Goal: Task Accomplishment & Management: Use online tool/utility

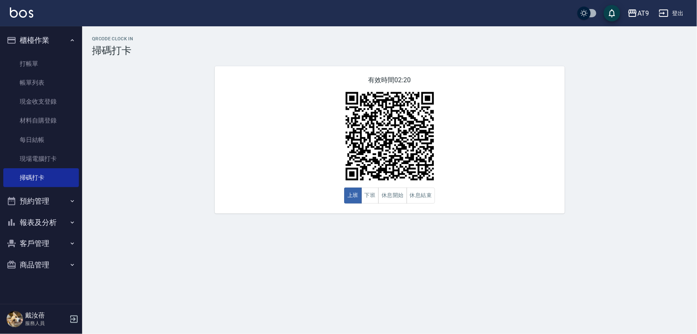
click at [697, 36] on html "AT9 登出 櫃檯作業 打帳單 帳單列表 現金收支登錄 材料自購登錄 每日結帳 現場電腦打卡 掃碼打卡 預約管理 預約管理 單日預約紀錄 單週預約紀錄 報表及…" at bounding box center [348, 167] width 697 height 334
click at [672, 9] on button "登出" at bounding box center [672, 13] width 32 height 15
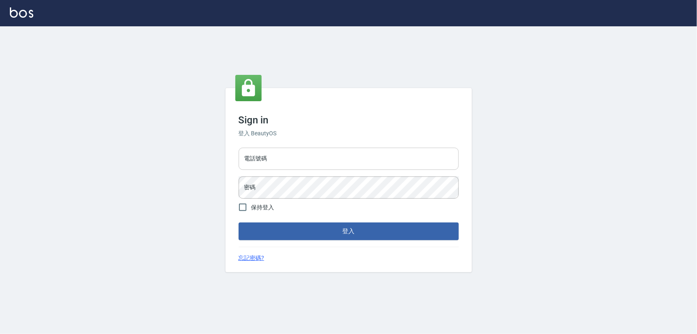
click at [314, 159] on input "電話號碼" at bounding box center [349, 158] width 220 height 22
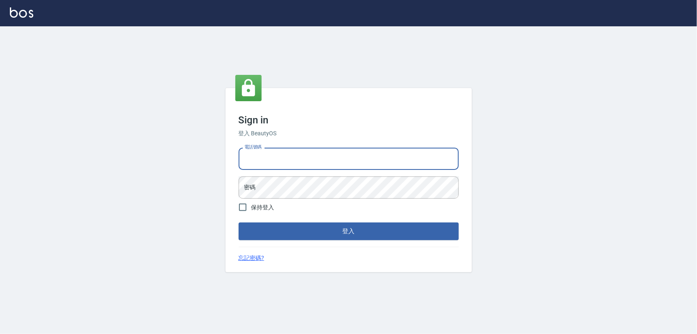
type input "0968065108"
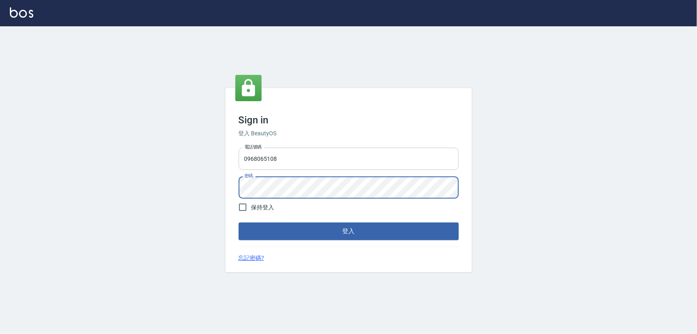
click at [239, 222] on button "登入" at bounding box center [349, 230] width 220 height 17
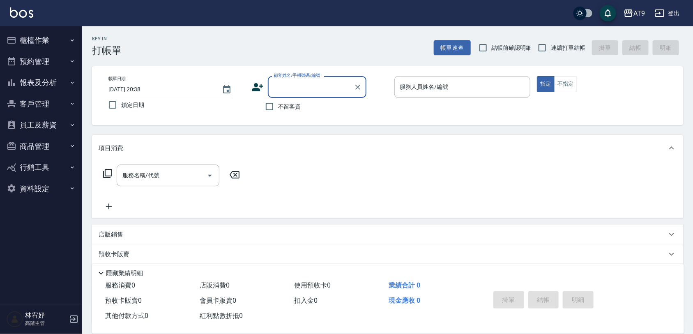
click at [287, 101] on label "不留客資" at bounding box center [281, 106] width 40 height 17
click at [278, 101] on input "不留客資" at bounding box center [269, 106] width 17 height 17
checkbox input "true"
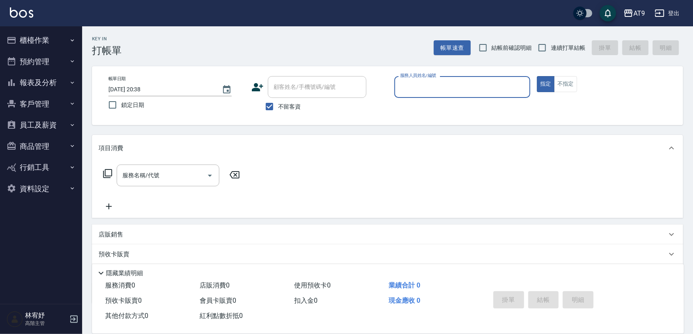
click at [575, 42] on label "連續打單結帳" at bounding box center [560, 47] width 52 height 17
click at [551, 42] on input "連續打單結帳" at bounding box center [542, 47] width 17 height 17
checkbox input "true"
click at [451, 92] on input "服務人員姓名/編號" at bounding box center [462, 87] width 129 height 14
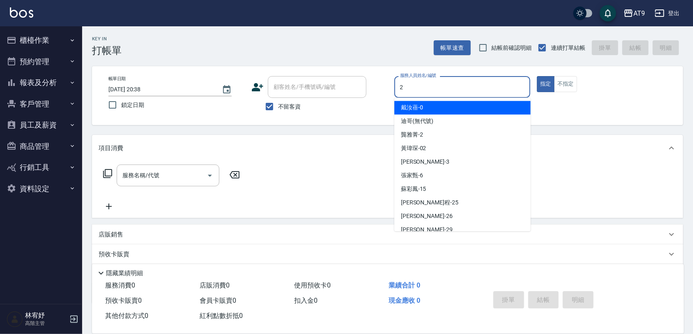
type input "2"
type button "true"
type input "龔雅菁-2"
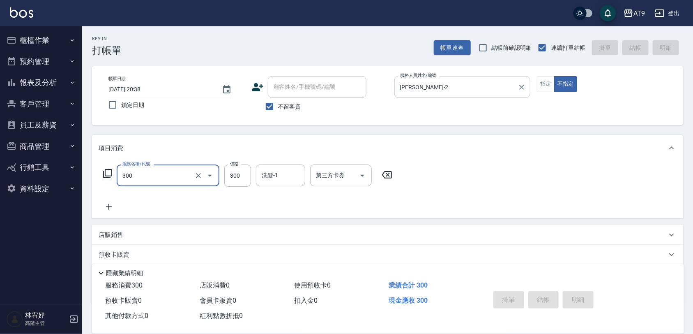
type input "300"
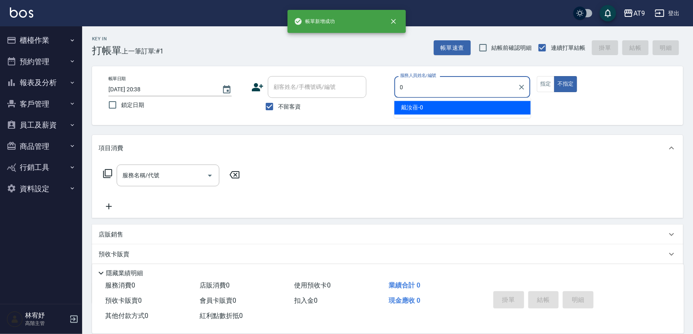
type input "戴汝蓓-0"
type button "false"
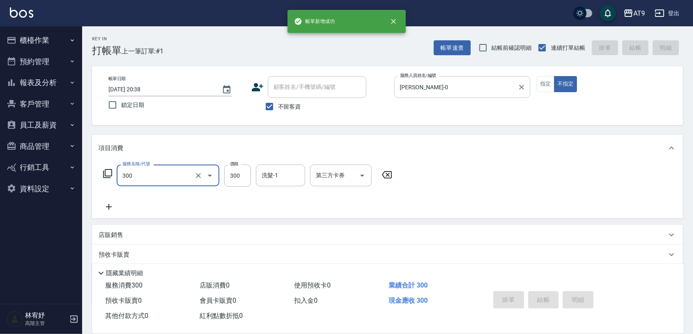
type input "300"
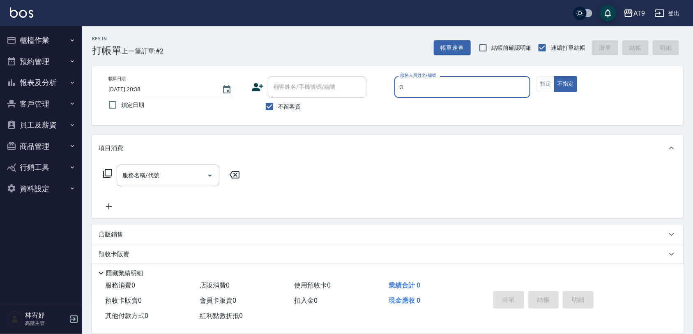
type input "FANNY-3"
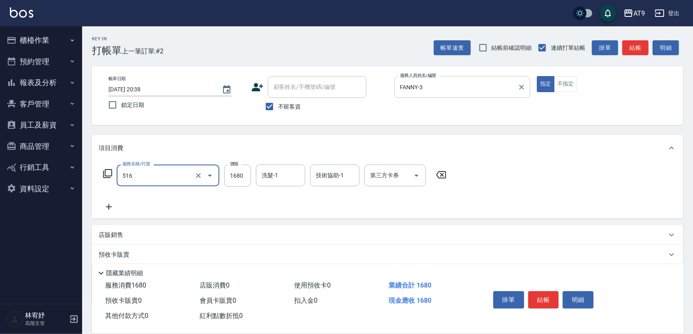
type input "染髮(516)"
type input "1580"
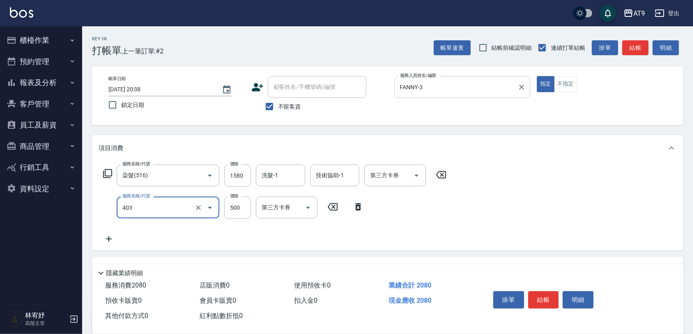
type input "天天護髮(403)"
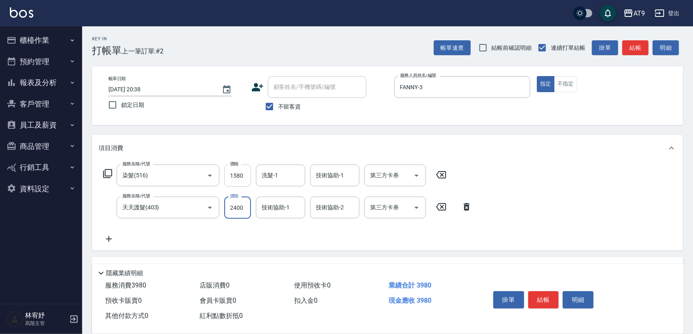
type input "2400"
click at [248, 173] on input "1580" at bounding box center [237, 175] width 27 height 22
type input "1480"
click at [244, 202] on input "2400" at bounding box center [237, 207] width 27 height 22
type input "2500"
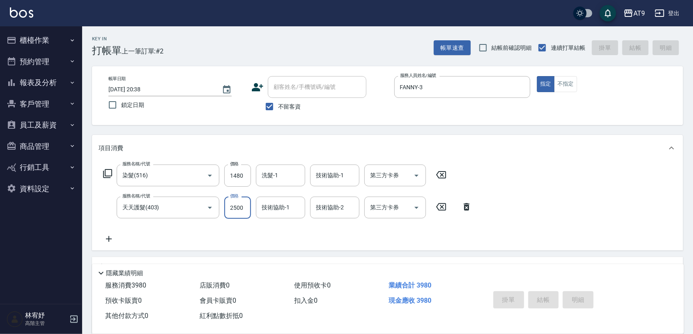
type input "2025/08/18 20:39"
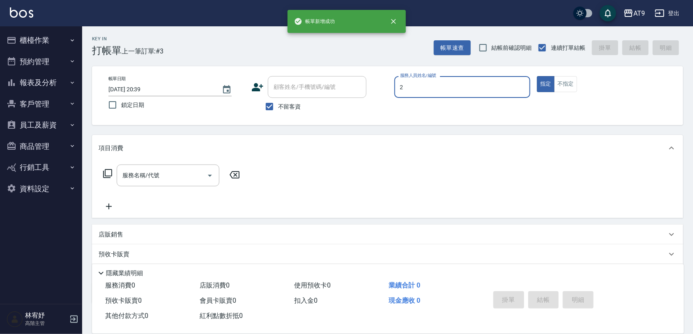
type input "龔雅菁-2"
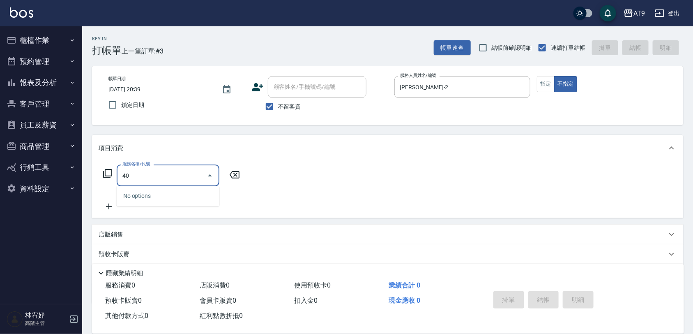
type input "4"
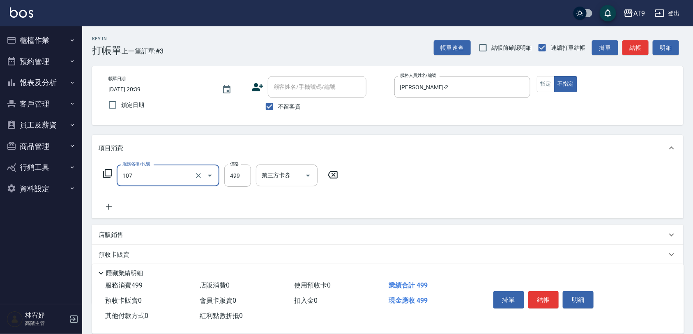
type input "舒活499(107)"
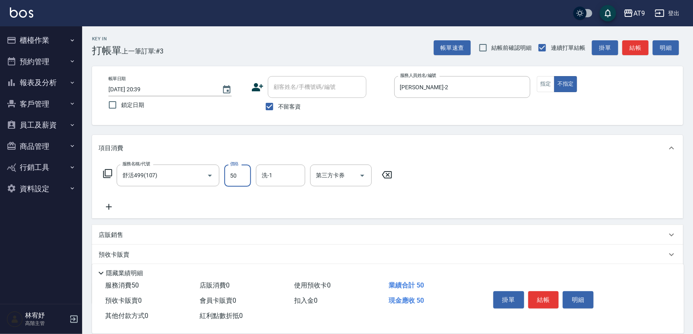
type input "500"
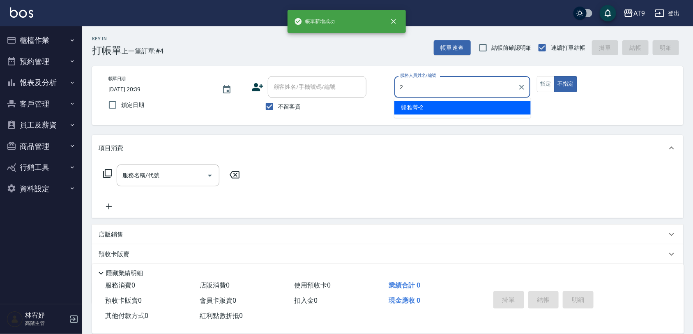
type input "龔雅菁-2"
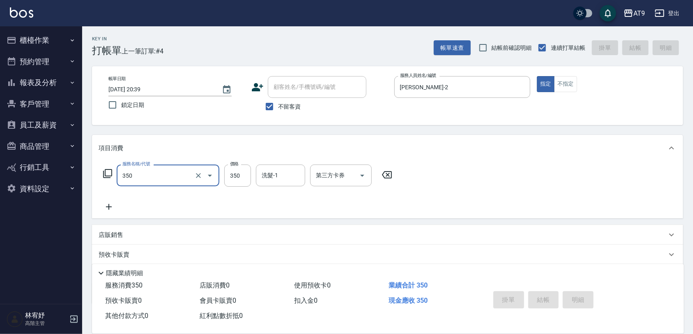
type input "350"
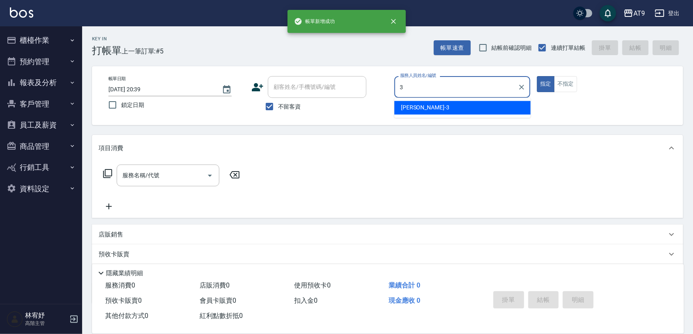
type input "FANNY-3"
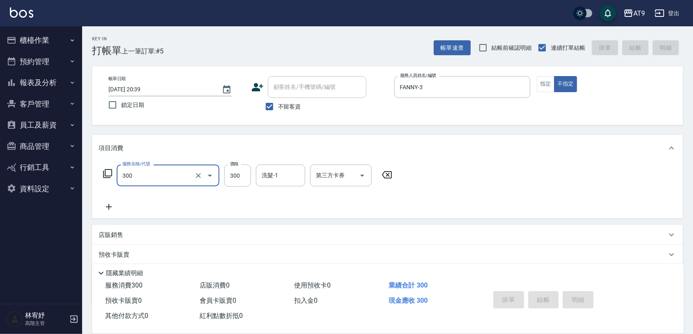
type input "300"
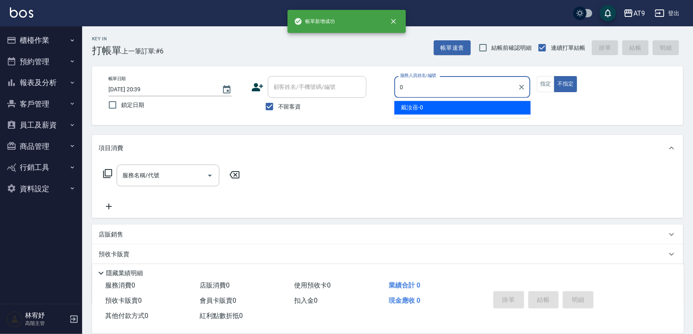
type input "戴汝蓓-0"
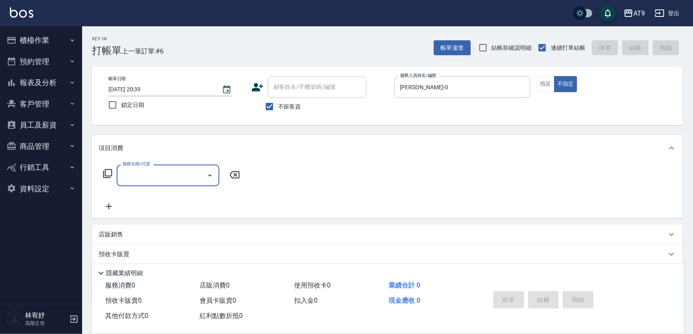
type input "3"
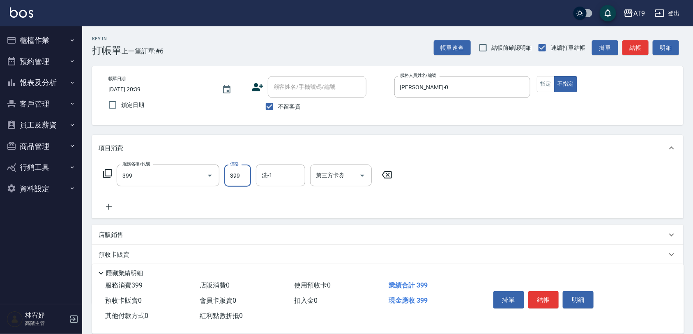
type input "海鹽SPA洗(399)"
type input "500"
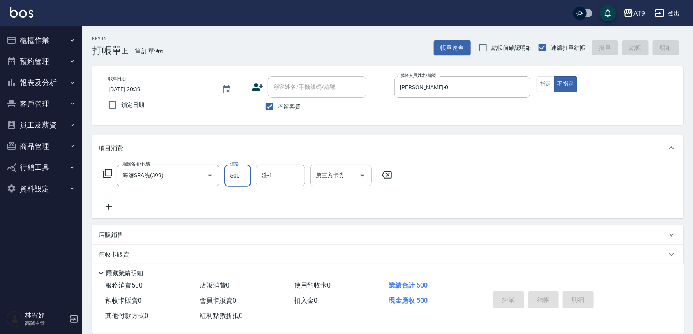
type input "2025/08/18 20:40"
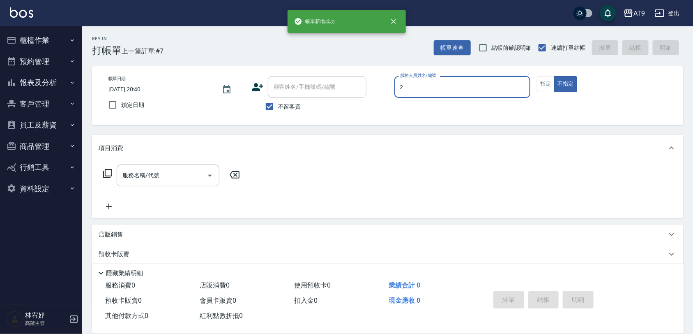
type input "龔雅菁-2"
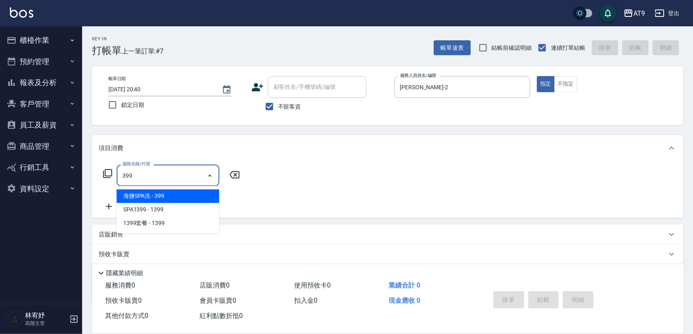
type input "海鹽SPA洗(399)"
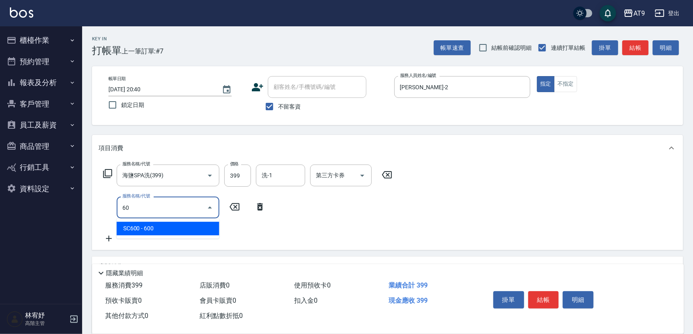
type input "608"
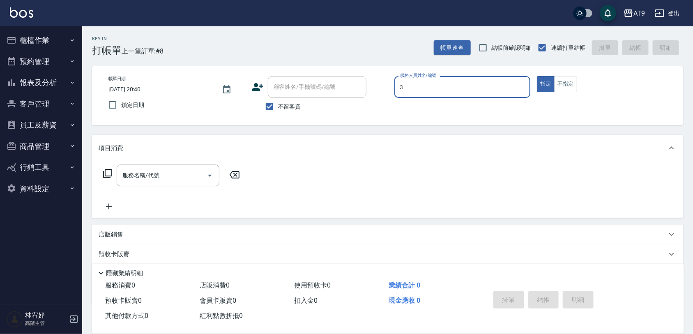
type input "FANNY-3"
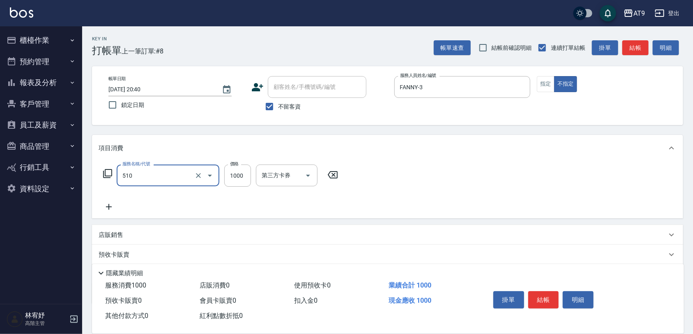
type input "染髮(510)"
type input "1899"
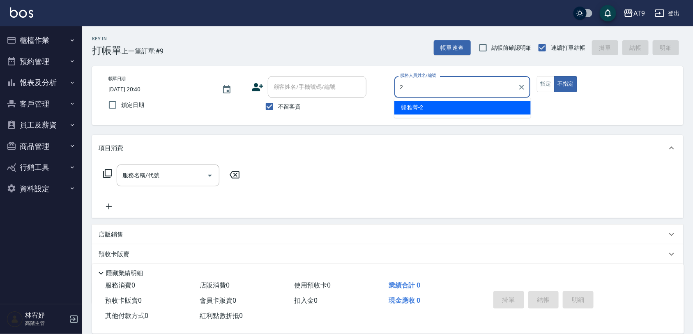
type input "龔雅菁-2"
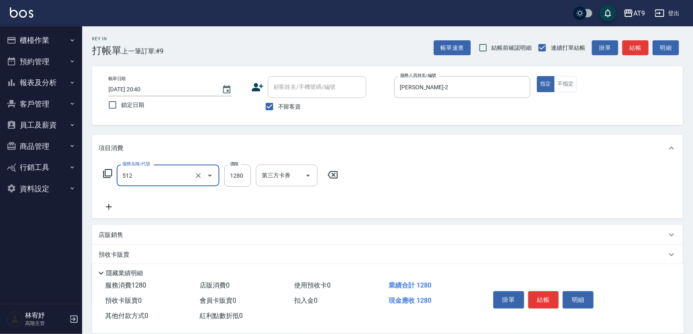
type input "染髮(512)"
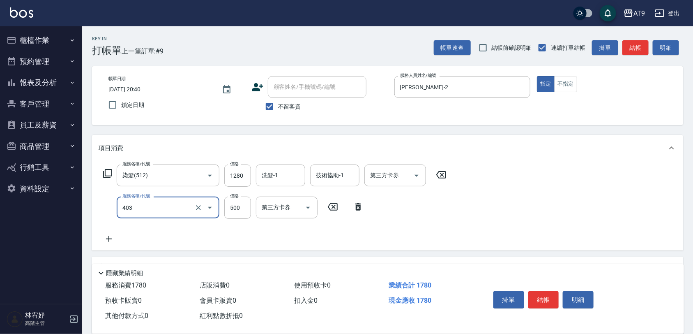
type input "天天護髮(403)"
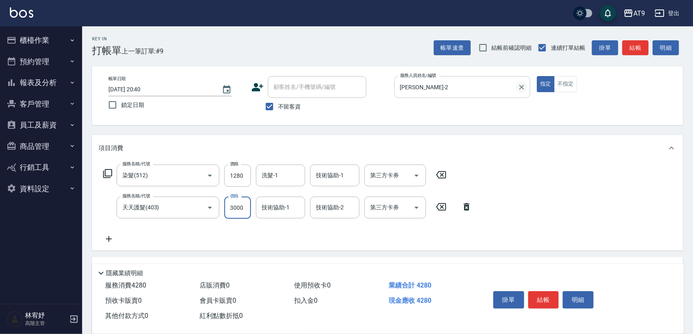
click at [524, 85] on icon "Clear" at bounding box center [521, 87] width 5 height 5
type input "3000"
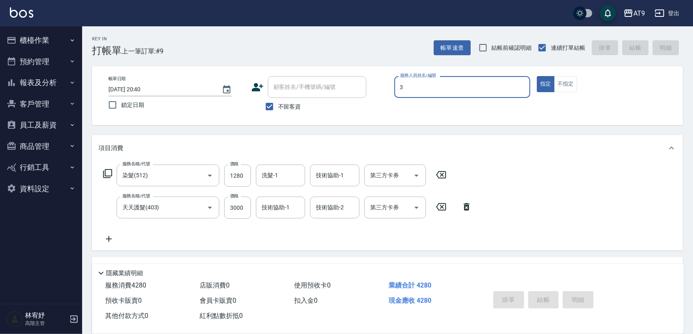
type input "FANNY-3"
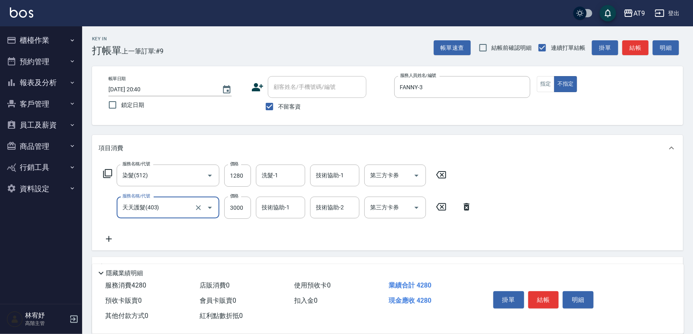
click at [462, 206] on icon at bounding box center [466, 207] width 21 height 10
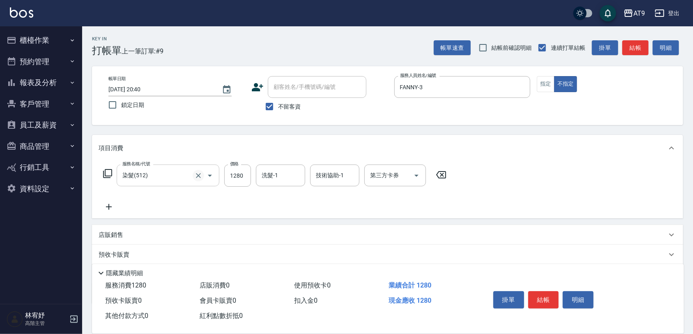
click at [194, 173] on icon "Clear" at bounding box center [198, 175] width 8 height 8
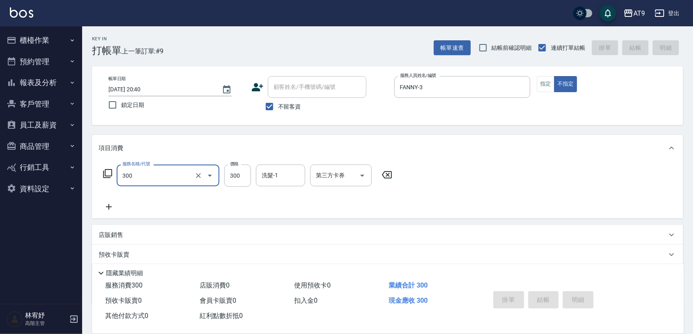
type input "300"
type input "2025/08/18 21:01"
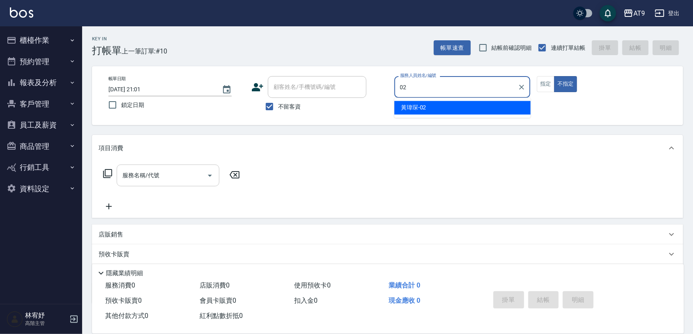
type input "黃瑋琛-02"
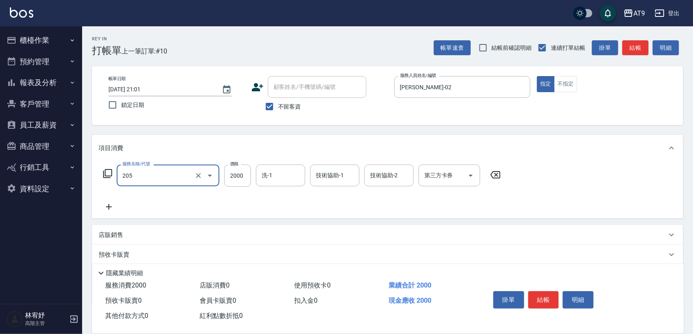
type input "燙髮(205)"
type input "2050"
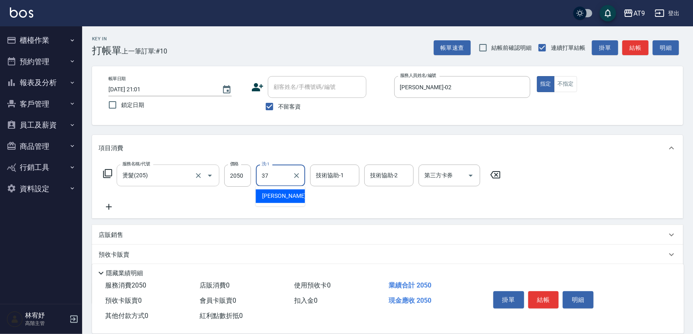
type input "林智慧-37"
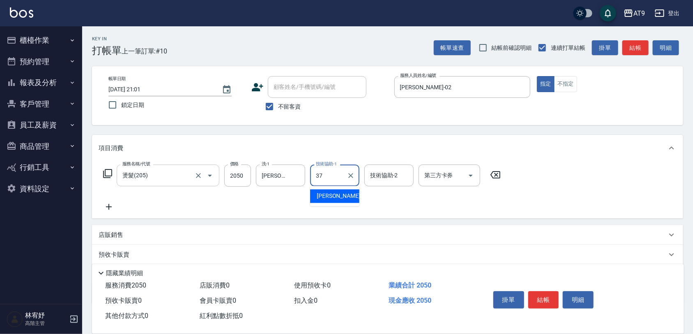
type input "林智慧-37"
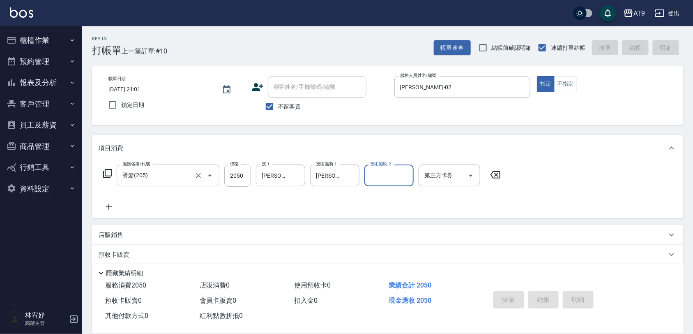
type input "2025/08/18 21:03"
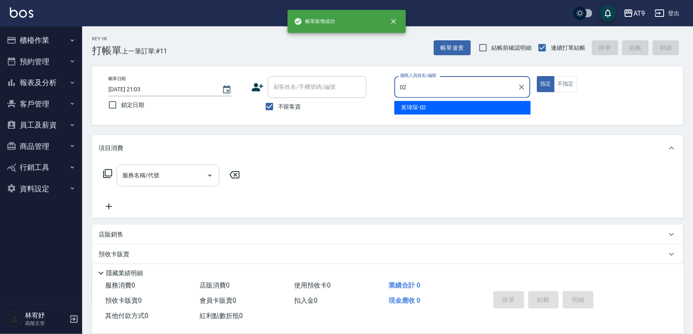
type input "黃瑋琛-02"
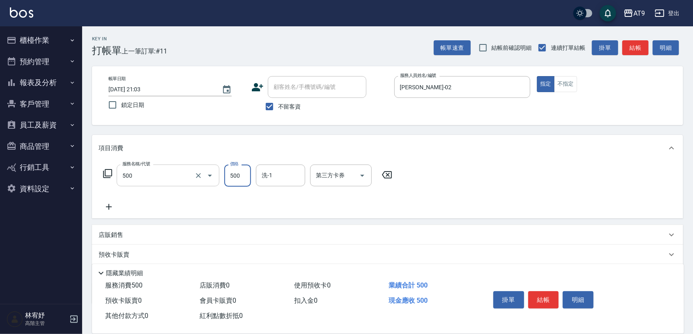
type input "SC500(500)"
type input "林智慧-37"
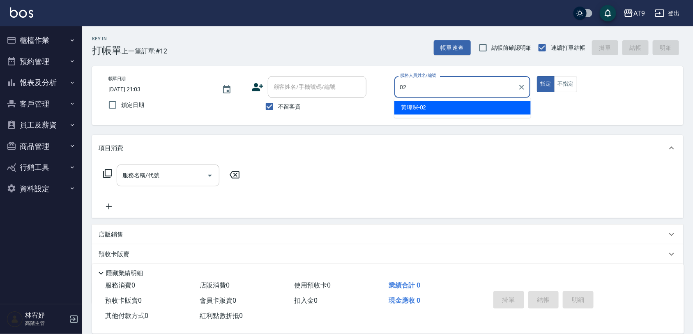
type input "黃瑋琛-02"
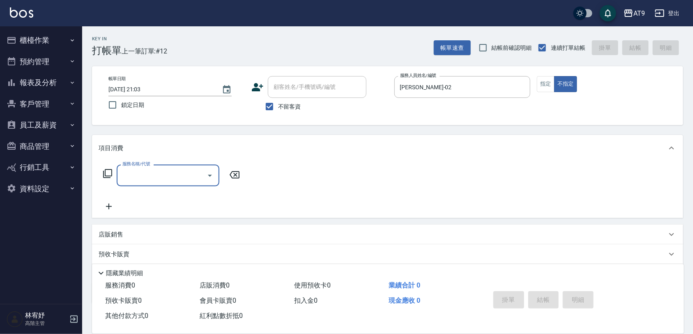
type input "3"
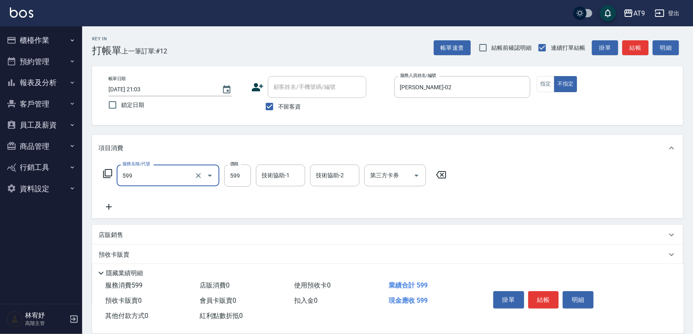
type input "小麥去角質(599)"
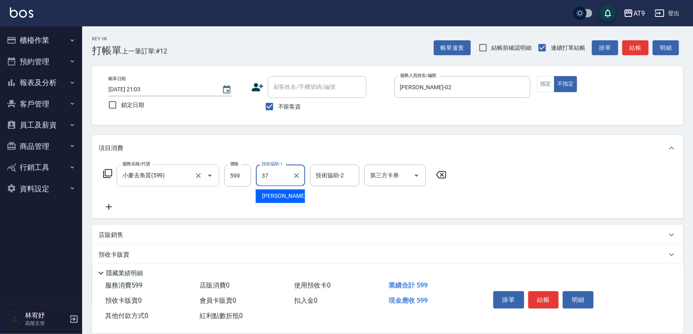
type input "林智慧-37"
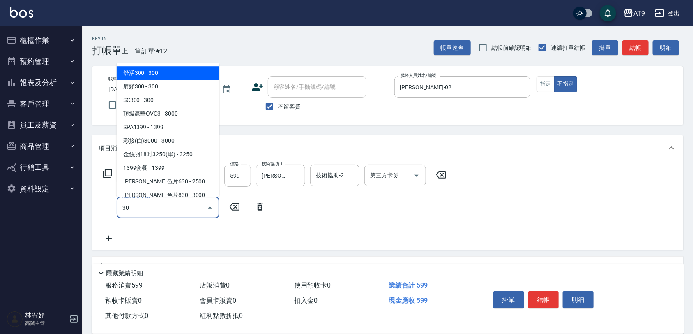
type input "301"
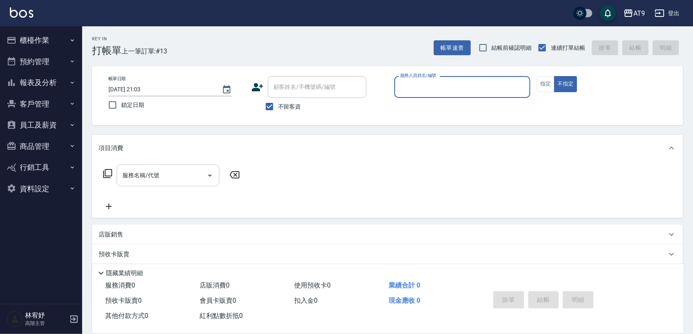
click at [66, 44] on button "櫃檯作業" at bounding box center [41, 40] width 76 height 21
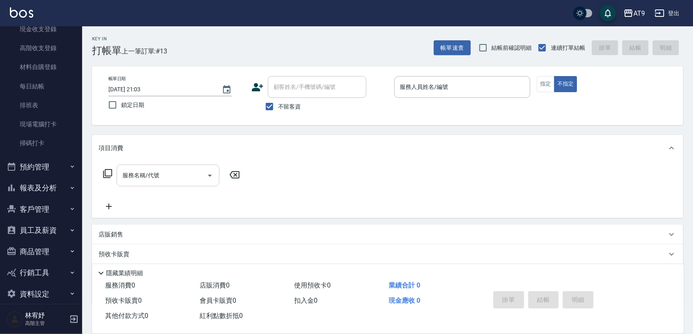
scroll to position [140, 0]
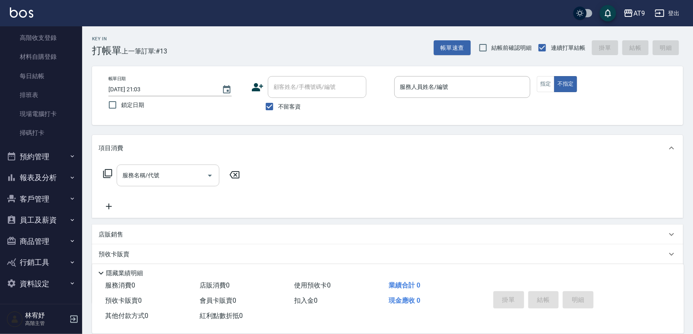
click at [44, 182] on button "報表及分析" at bounding box center [41, 177] width 76 height 21
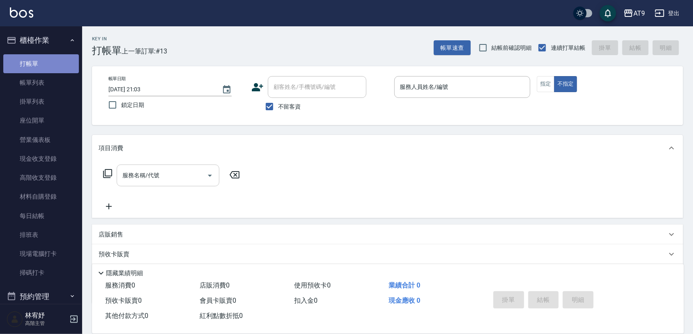
click at [42, 72] on link "打帳單" at bounding box center [41, 63] width 76 height 19
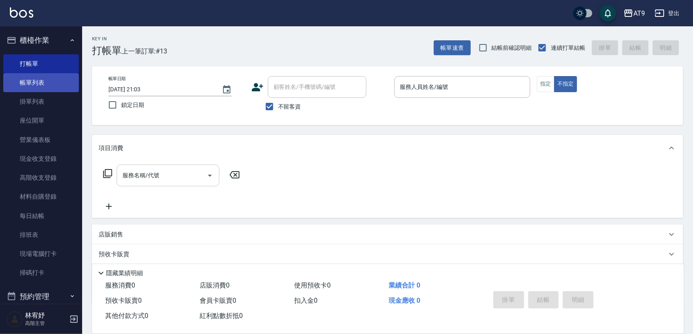
click at [42, 80] on link "帳單列表" at bounding box center [41, 82] width 76 height 19
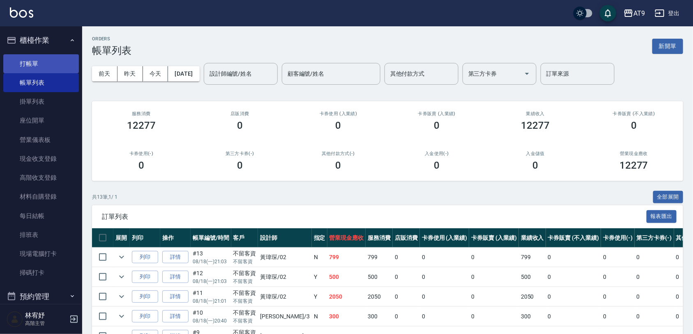
click at [32, 57] on link "打帳單" at bounding box center [41, 63] width 76 height 19
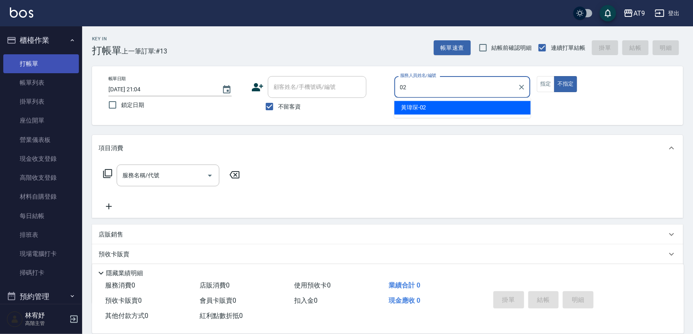
type input "02"
type button "false"
type input "黃瑋琛-02"
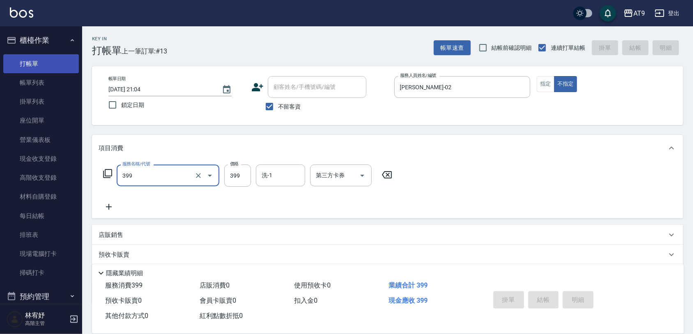
type input "399"
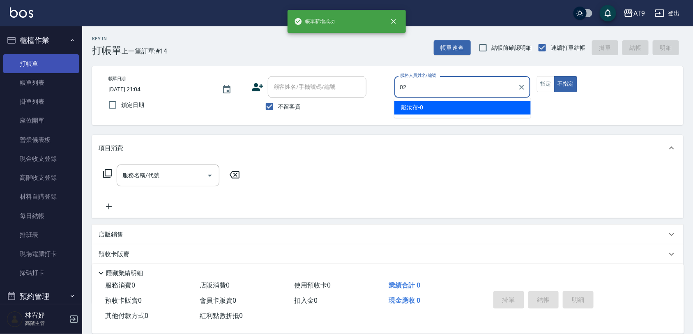
type input "黃瑋琛-02"
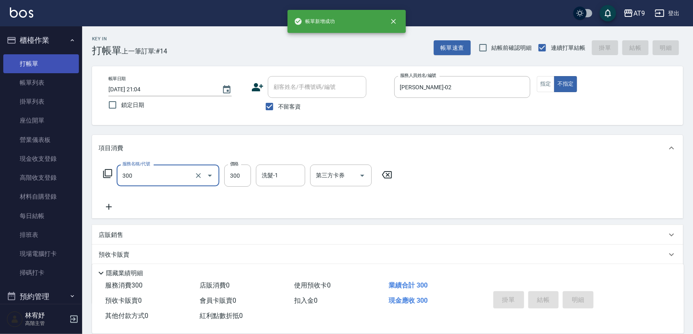
type input "300"
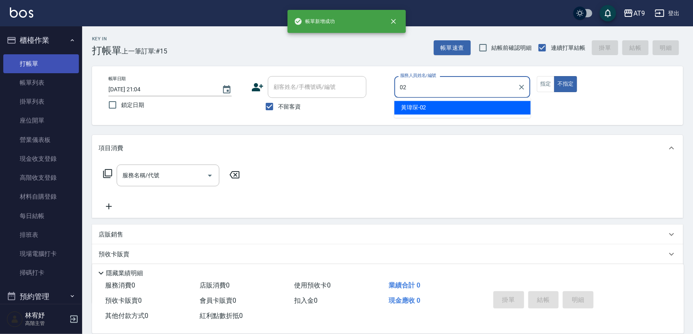
type input "黃瑋琛-02"
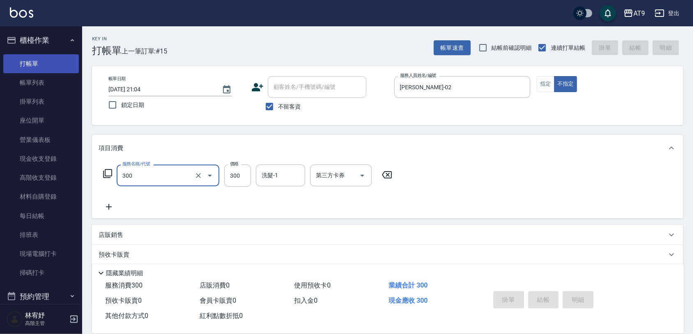
type input "300"
type input "2025/08/18 21:05"
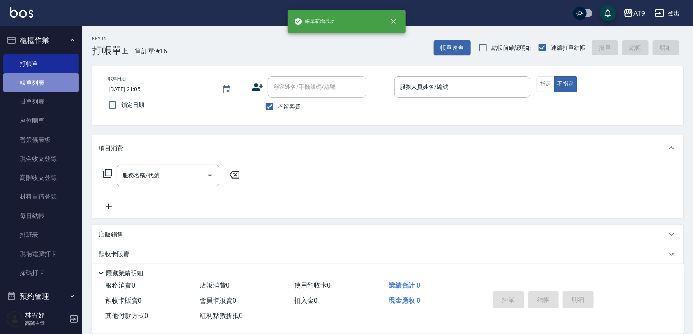
click at [44, 73] on link "帳單列表" at bounding box center [41, 82] width 76 height 19
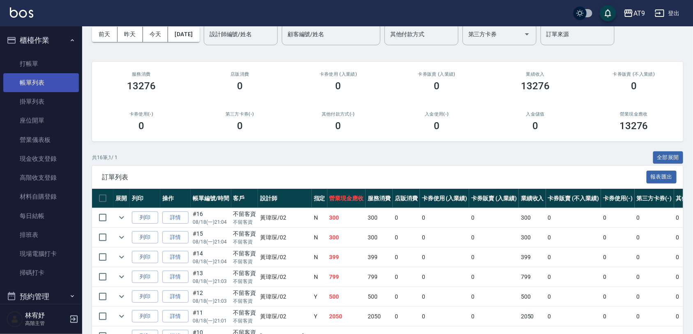
scroll to position [51, 0]
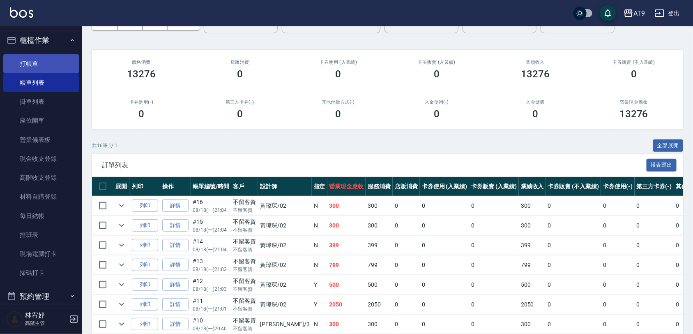
click at [45, 62] on link "打帳單" at bounding box center [41, 63] width 76 height 19
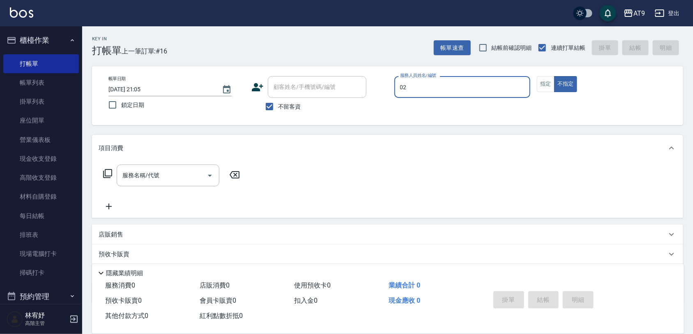
type input "02"
type button "false"
type input "黃瑋琛-02"
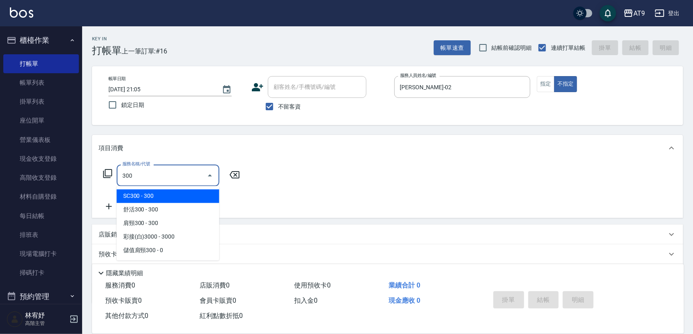
type input "SC300(300)"
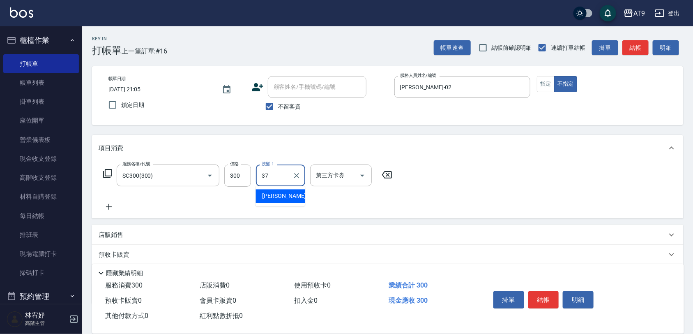
type input "林智慧-37"
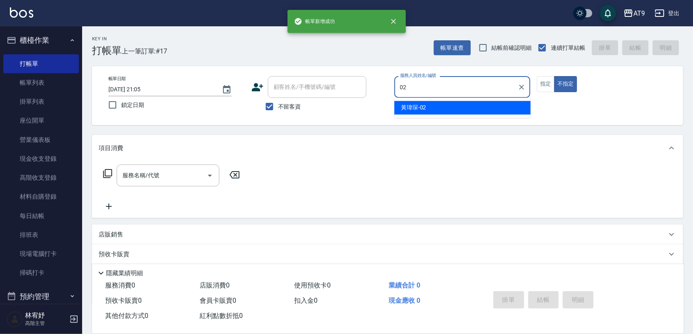
type input "黃瑋琛-02"
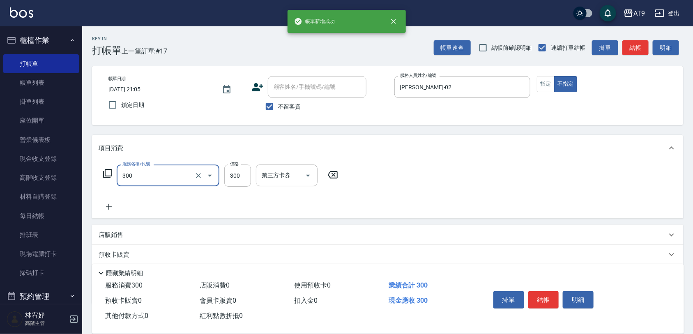
type input "SC300(300)"
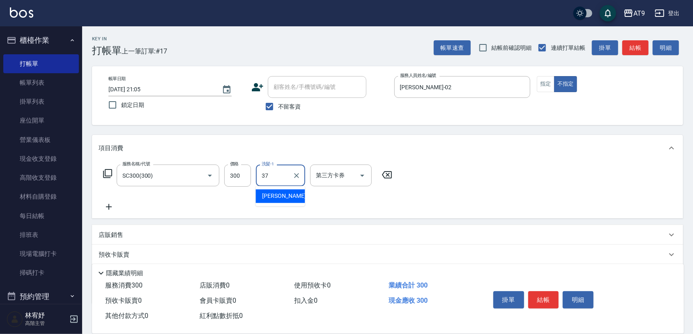
type input "林智慧-37"
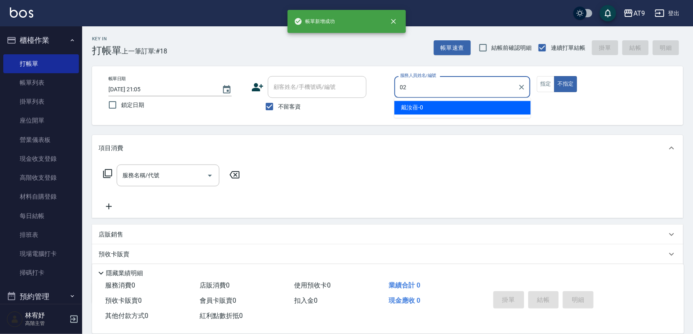
type input "黃瑋琛-02"
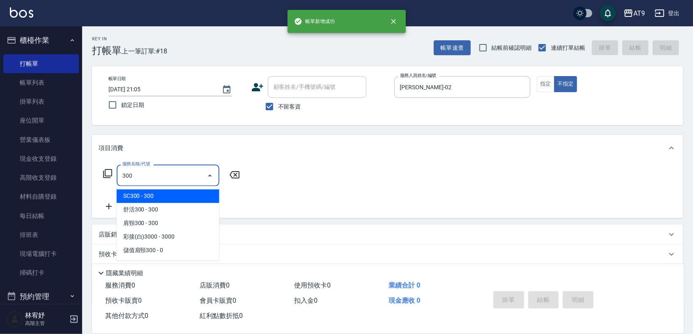
type input "SC300(300)"
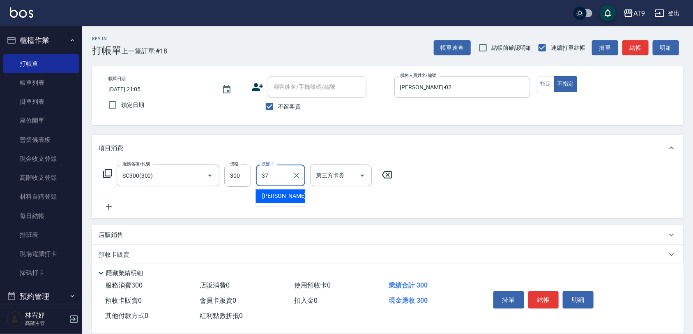
type input "林智慧-37"
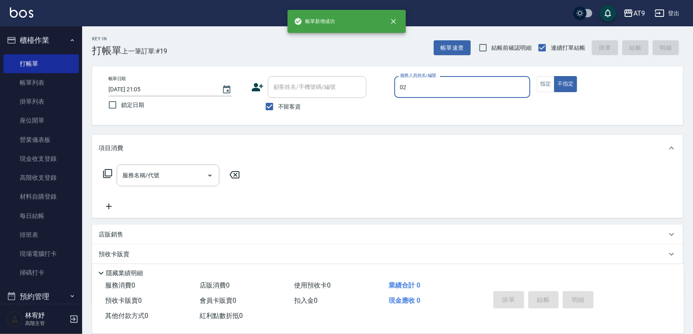
type input "黃瑋琛-02"
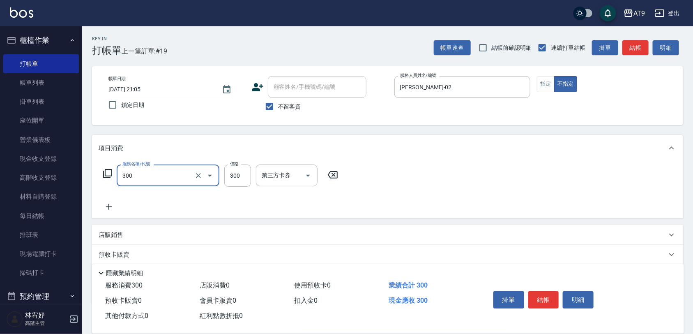
type input "SC300(300)"
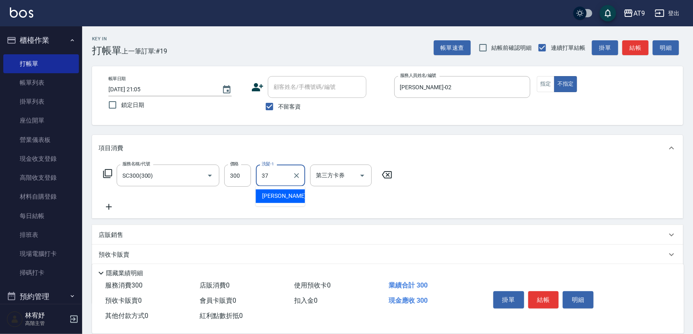
type input "林智慧-37"
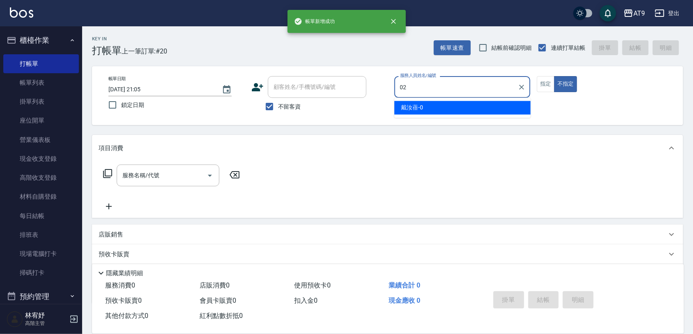
type input "黃瑋琛-02"
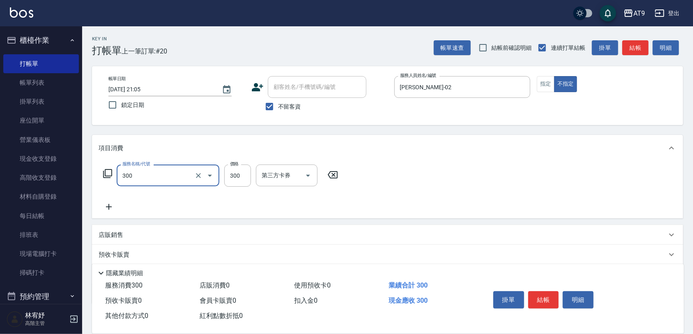
type input "SC300(300)"
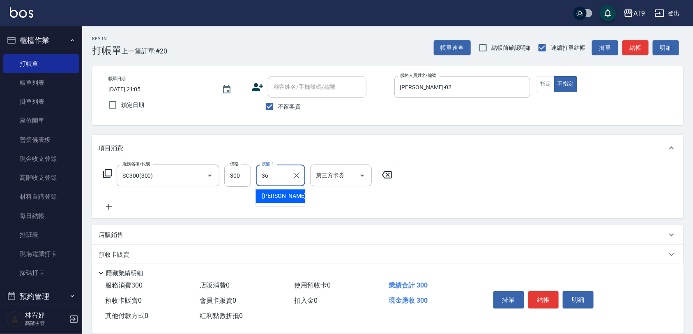
type input "蔡秉諶-36"
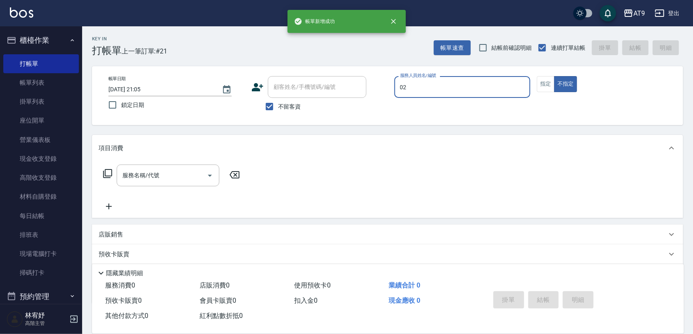
type input "黃瑋琛-02"
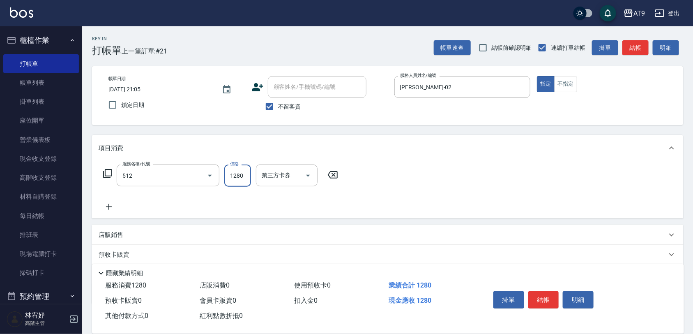
type input "染髮(512)"
type input "1400"
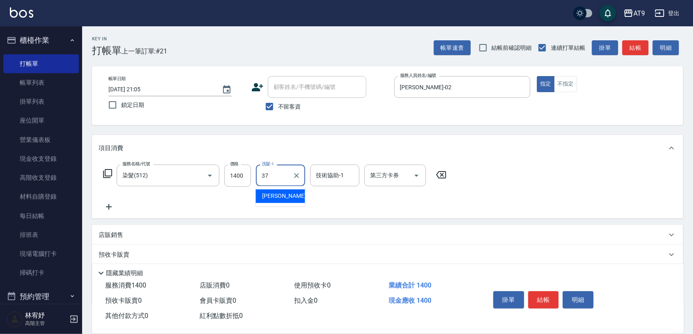
type input "林智慧-37"
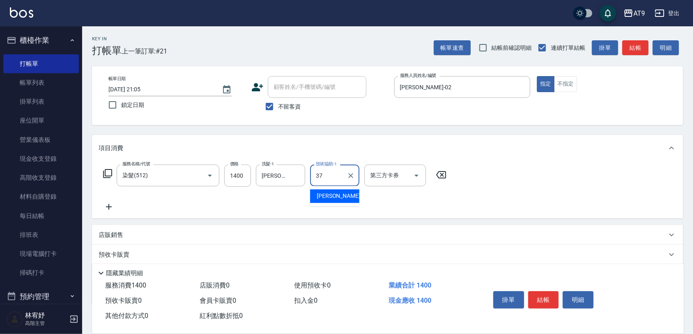
type input "林智慧-37"
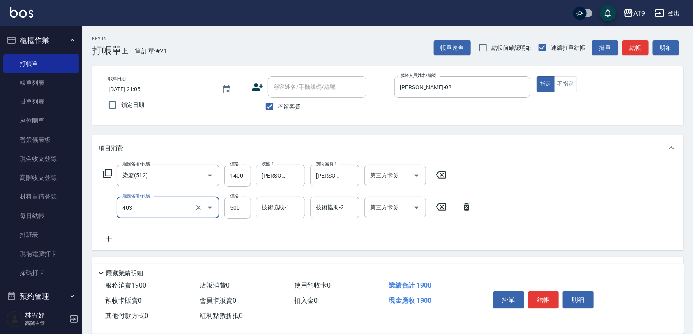
type input "天天護髮(403)"
type input "1000"
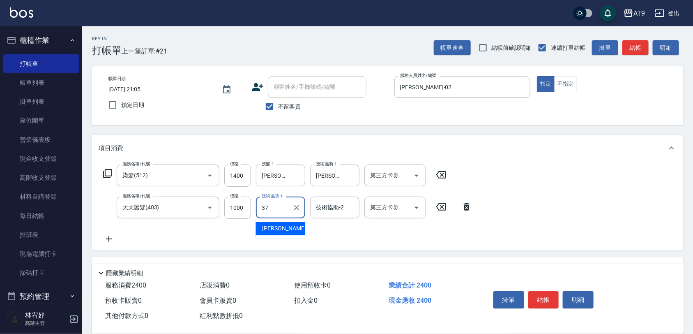
type input "林智慧-37"
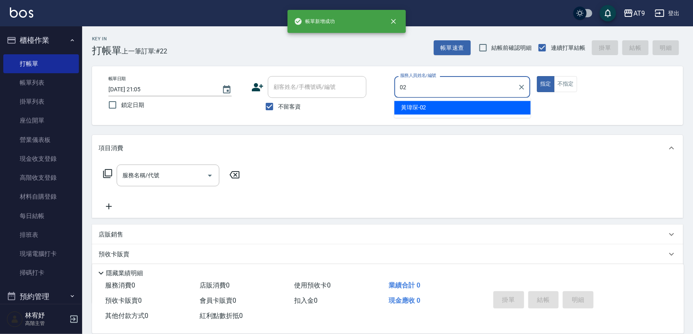
type input "黃瑋琛-02"
type button "true"
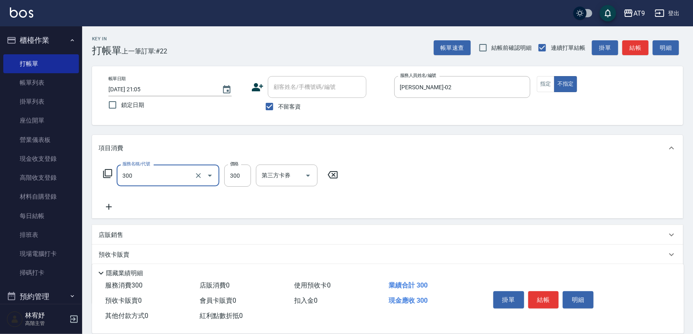
type input "SC300(300)"
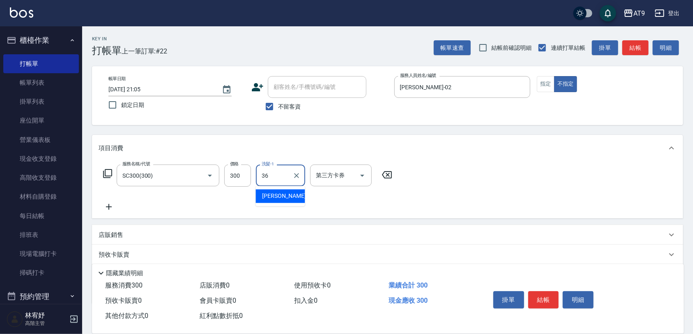
type input "蔡秉諶-36"
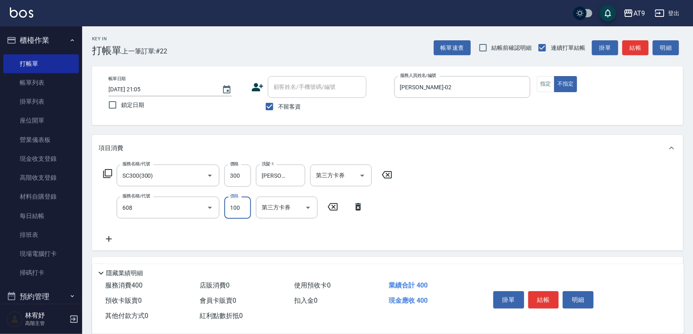
type input "精油長髮(608)"
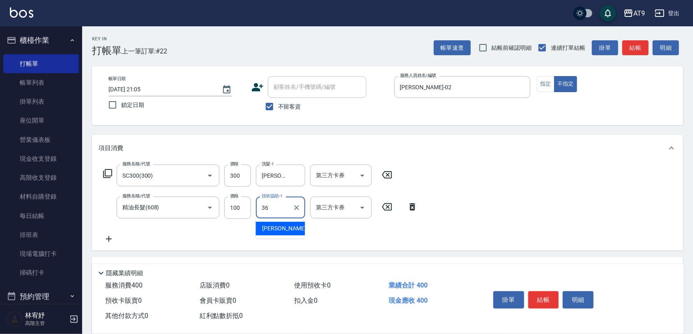
type input "蔡秉諶-36"
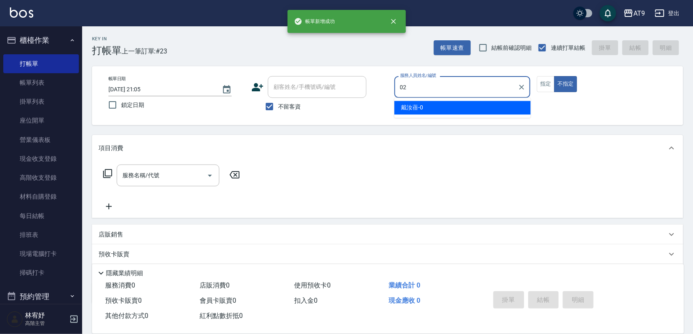
type input "黃瑋琛-02"
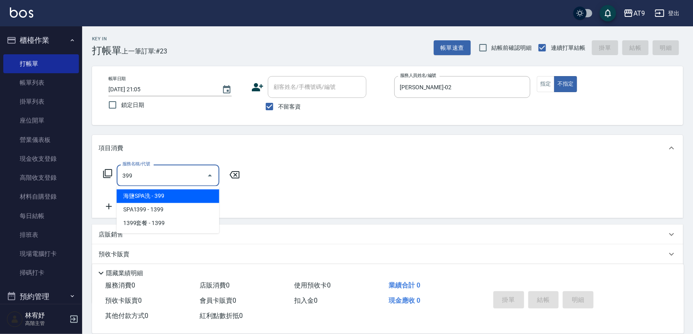
type input "海鹽SPA洗(399)"
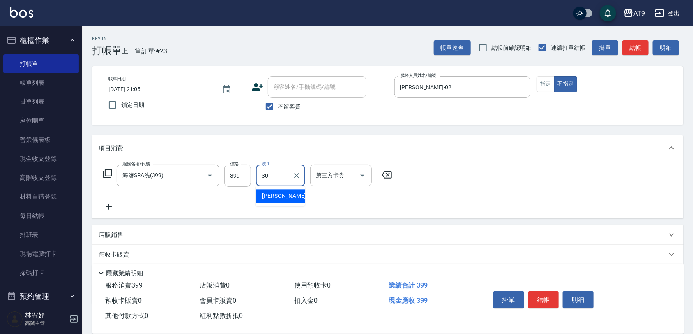
type input "劉羿君-30"
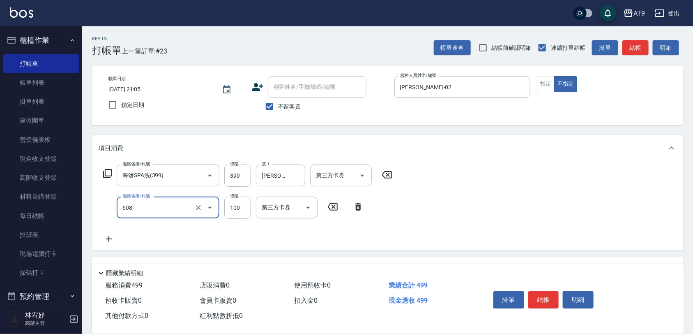
type input "精油長髮(608)"
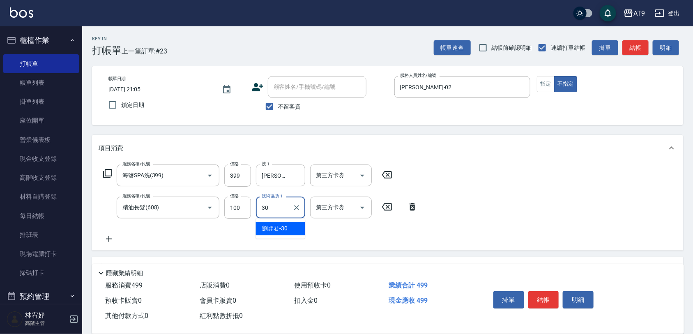
type input "劉羿君-30"
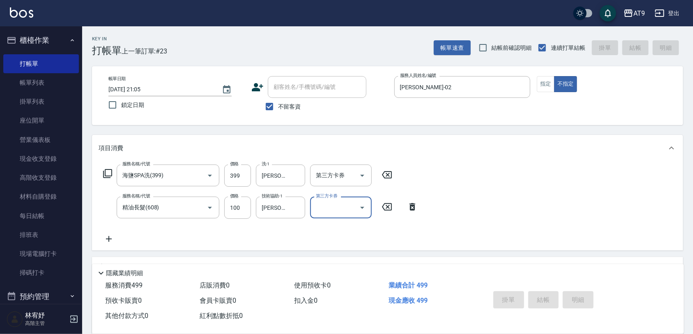
type input "2025/08/18 21:06"
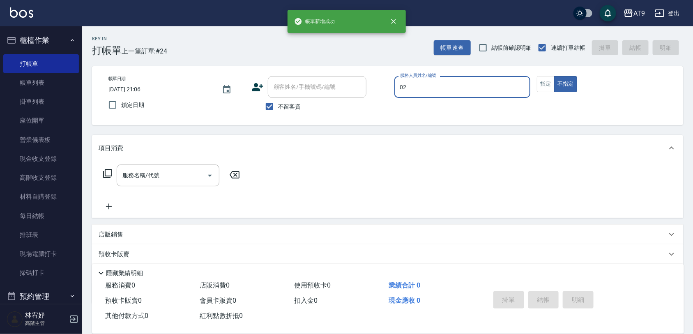
type input "黃瑋琛-02"
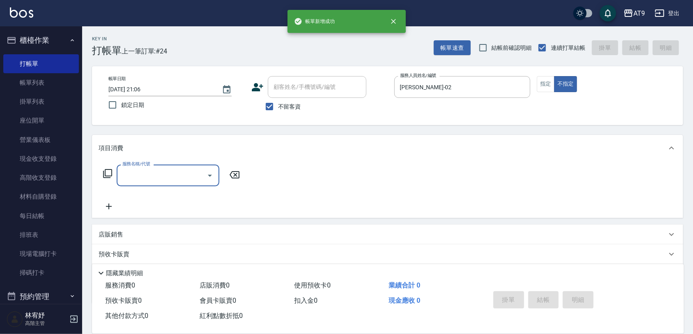
type input "3"
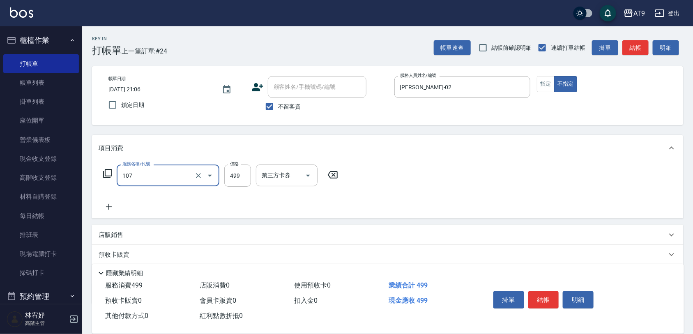
type input "舒活499(107)"
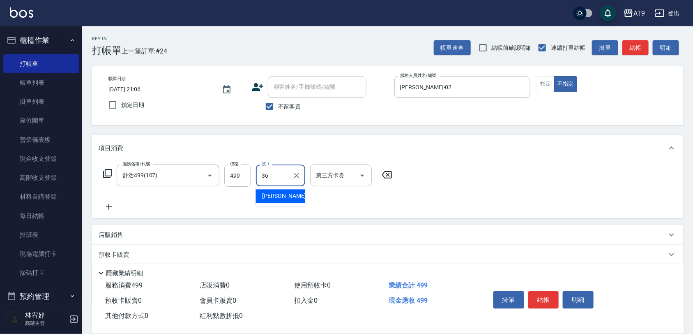
type input "蔡秉諶-36"
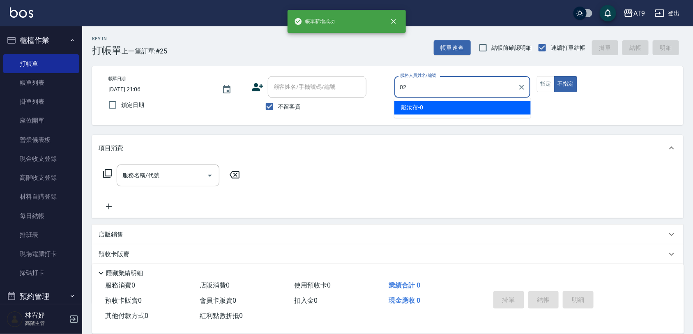
type input "黃瑋琛-02"
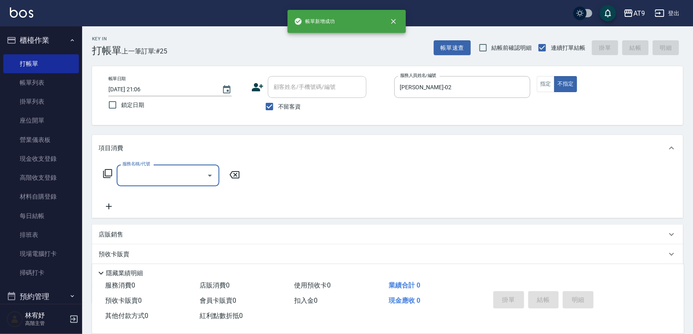
type input "3"
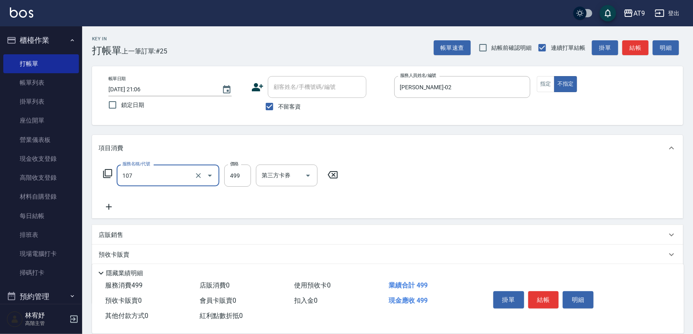
type input "舒活499(107)"
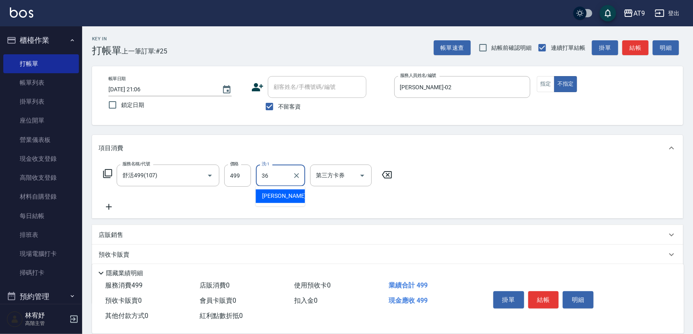
type input "蔡秉諶-36"
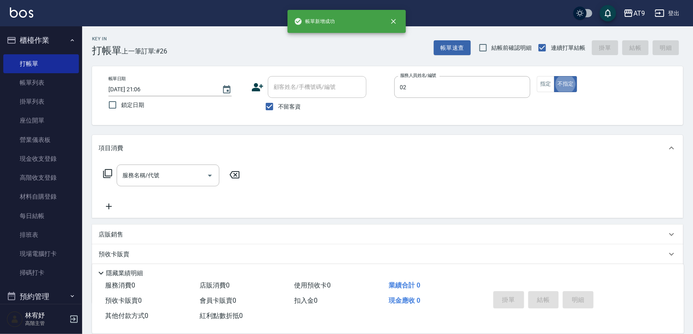
type input "黃瑋琛-02"
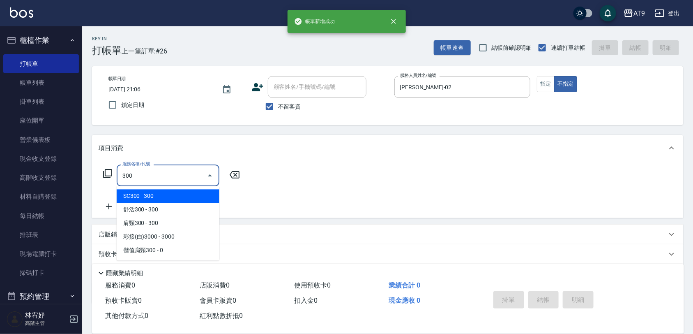
type input "SC300(300)"
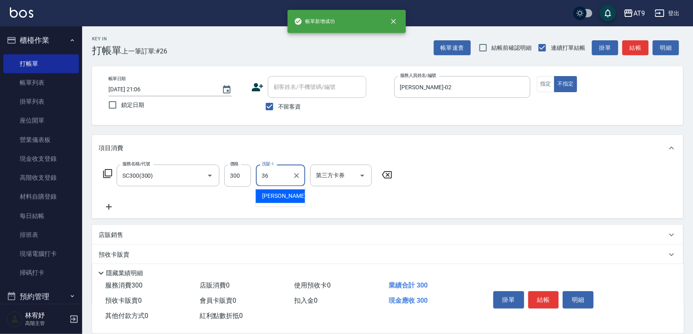
type input "蔡秉諶-36"
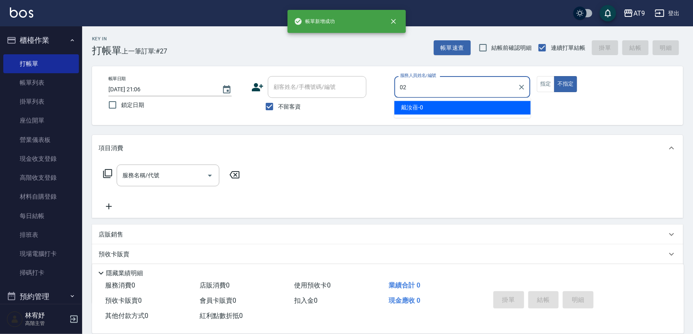
type input "黃瑋琛-02"
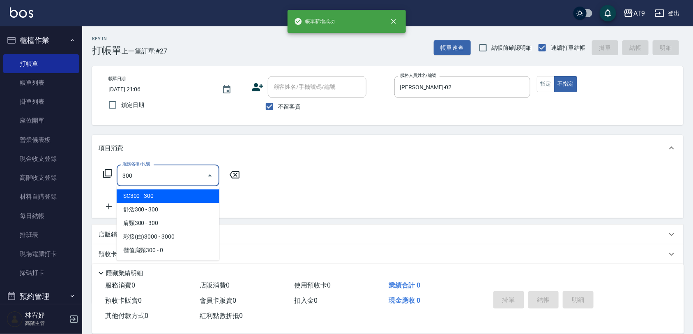
type input "SC300(300)"
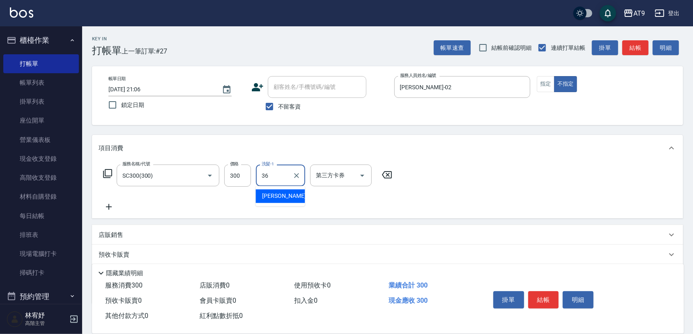
type input "蔡秉諶-36"
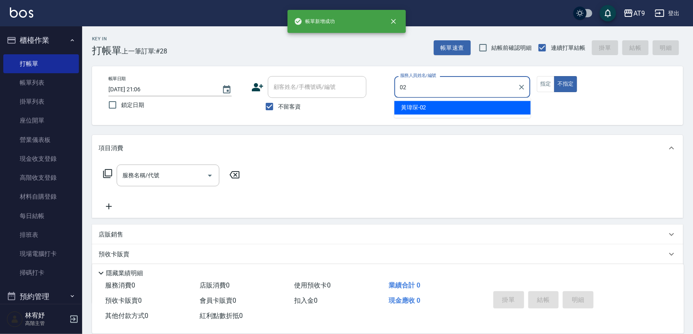
type input "黃瑋琛-02"
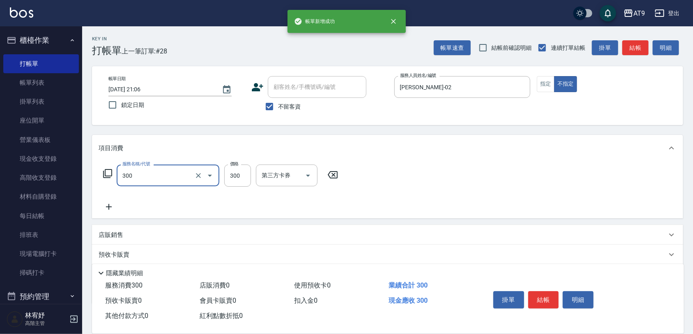
type input "SC300(300)"
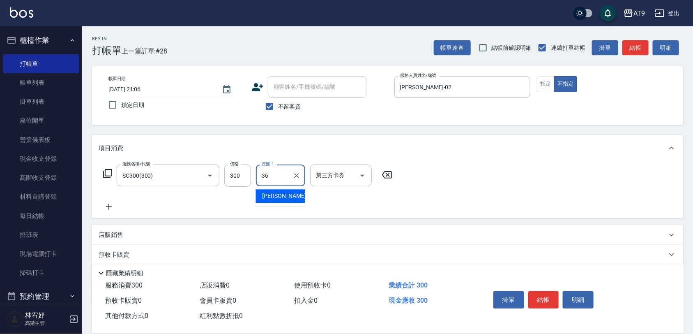
type input "蔡秉諶-36"
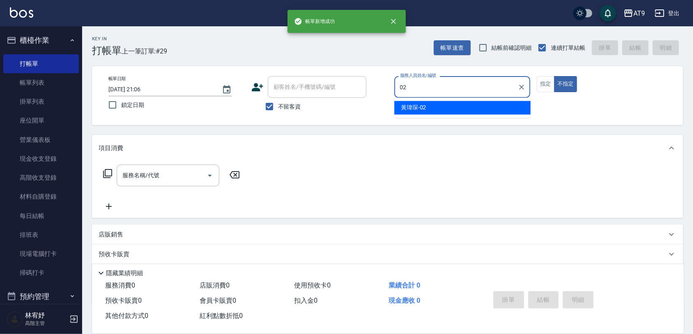
type input "黃瑋琛-02"
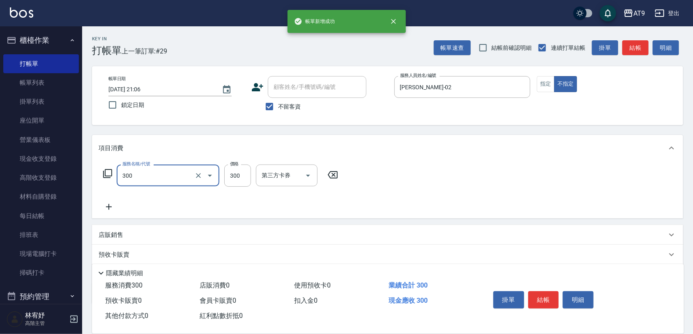
type input "SC300(300)"
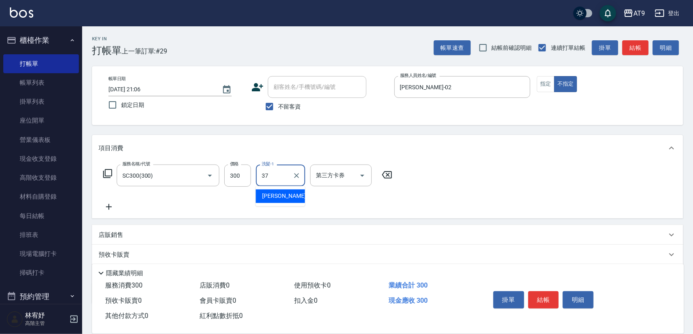
type input "林智慧-37"
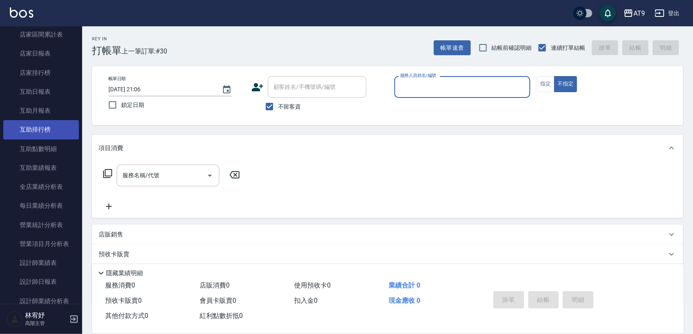
scroll to position [359, 0]
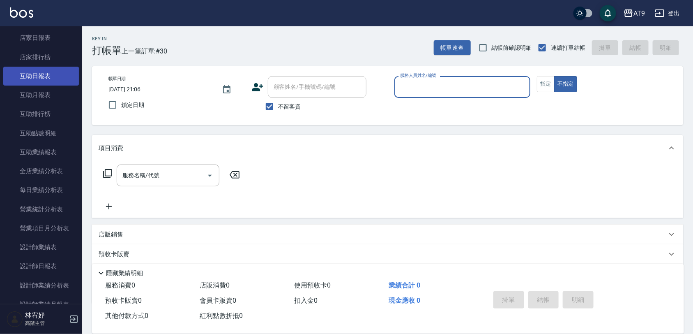
click at [50, 81] on link "互助日報表" at bounding box center [41, 76] width 76 height 19
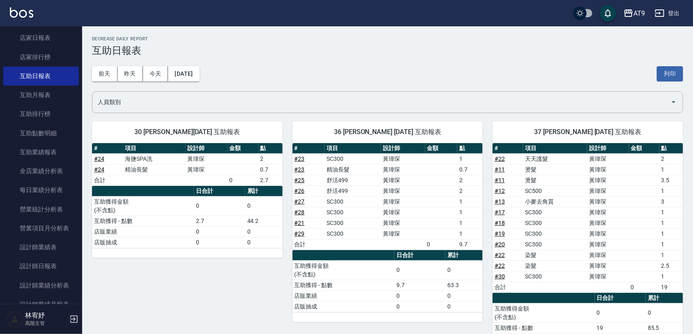
click at [501, 253] on link "# 22" at bounding box center [500, 254] width 10 height 7
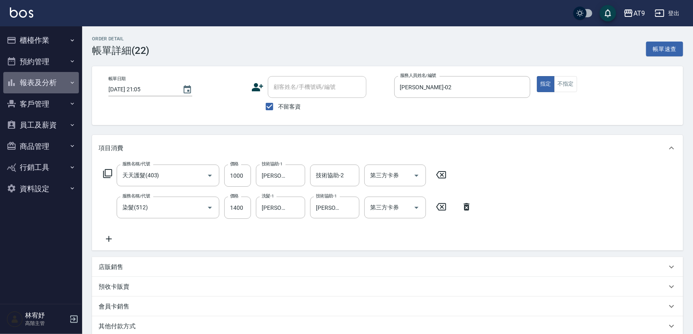
click at [56, 75] on button "報表及分析" at bounding box center [41, 82] width 76 height 21
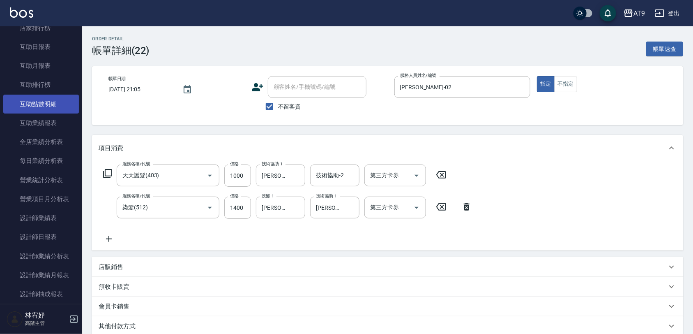
scroll to position [103, 0]
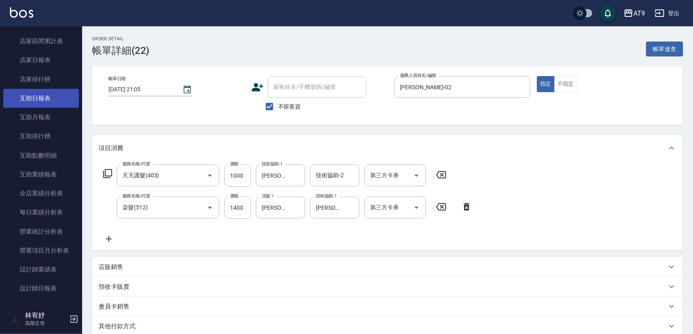
click at [51, 104] on link "互助日報表" at bounding box center [41, 98] width 76 height 19
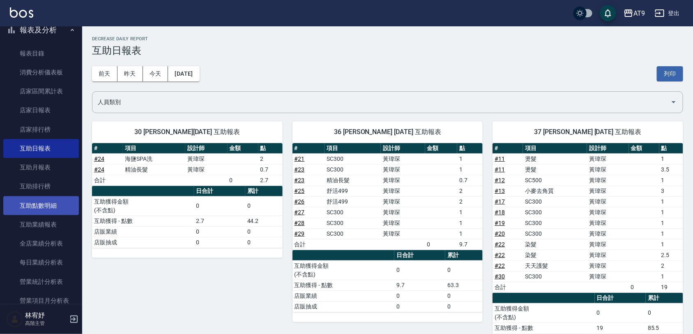
scroll to position [103, 0]
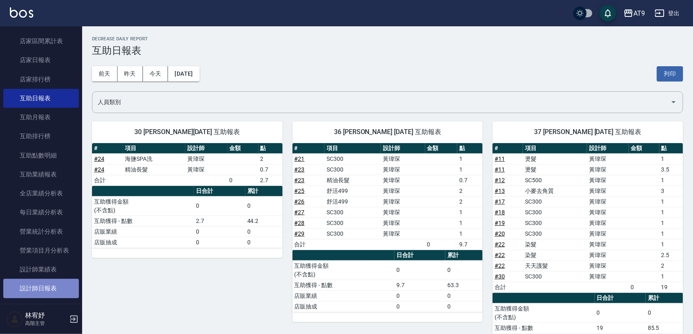
click at [51, 287] on link "設計師日報表" at bounding box center [41, 287] width 76 height 19
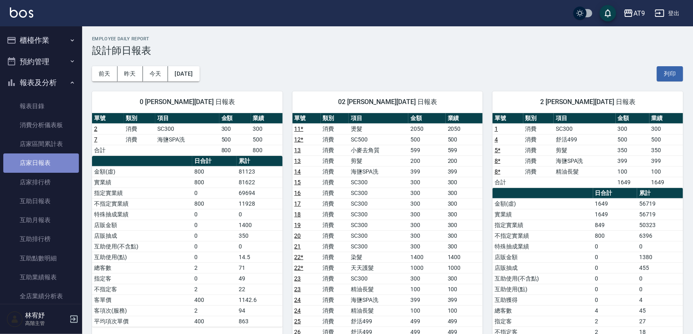
click at [44, 161] on link "店家日報表" at bounding box center [41, 162] width 76 height 19
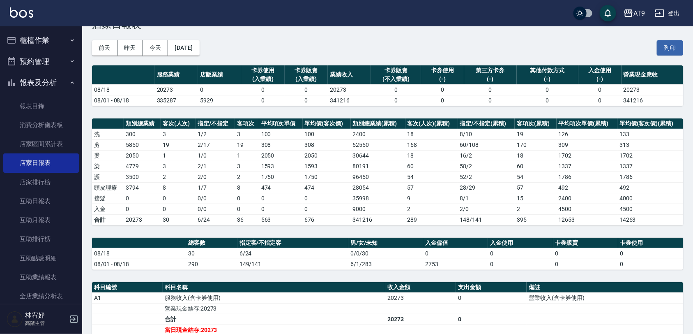
scroll to position [51, 0]
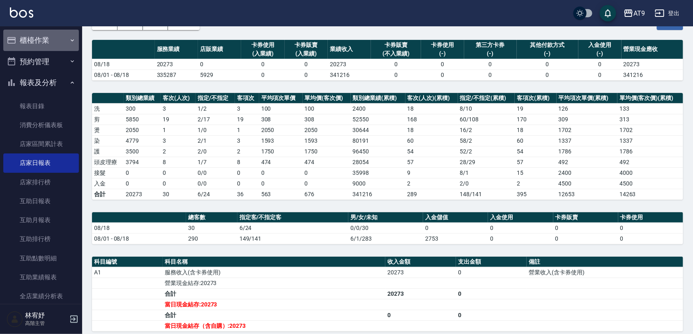
click at [44, 41] on button "櫃檯作業" at bounding box center [41, 40] width 76 height 21
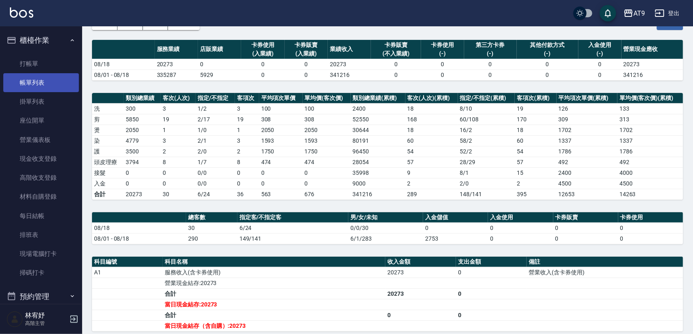
click at [56, 87] on link "帳單列表" at bounding box center [41, 82] width 76 height 19
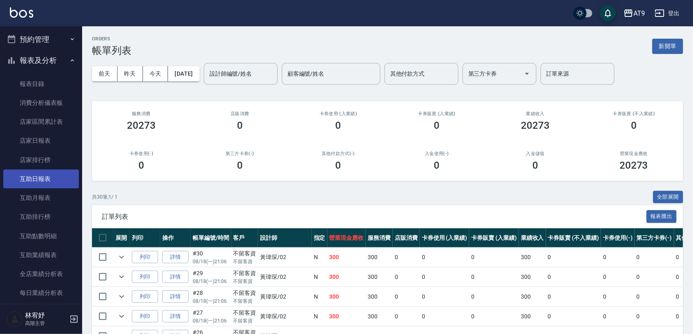
scroll to position [411, 0]
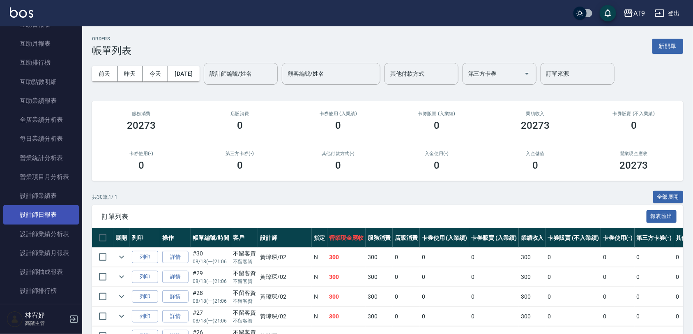
click at [49, 216] on link "設計師日報表" at bounding box center [41, 214] width 76 height 19
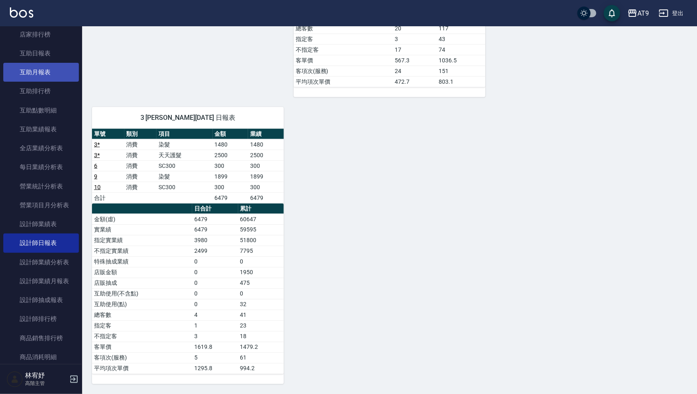
scroll to position [359, 0]
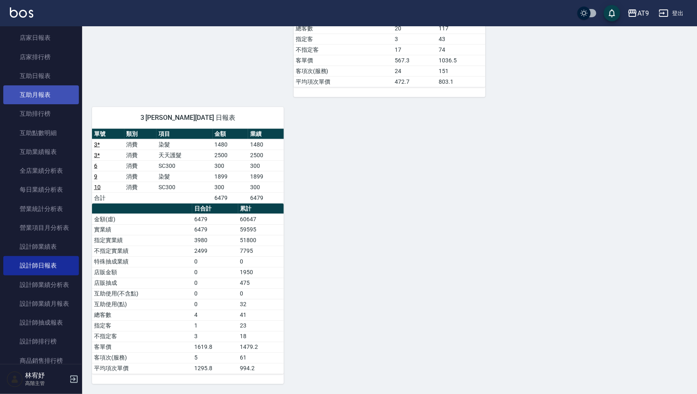
drag, startPoint x: 52, startPoint y: 92, endPoint x: 54, endPoint y: 85, distance: 6.5
click at [52, 91] on link "互助月報表" at bounding box center [41, 94] width 76 height 19
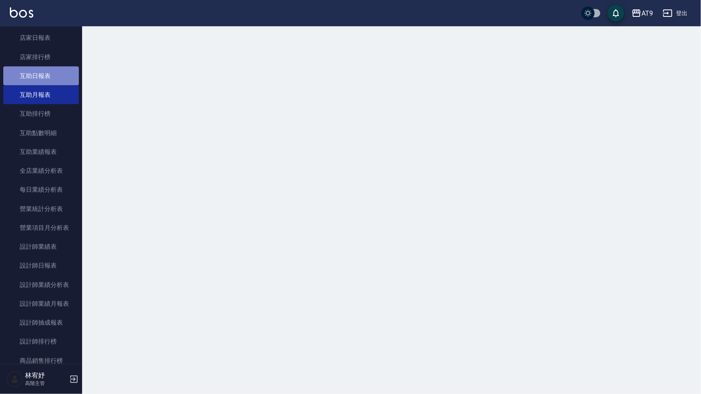
click at [57, 76] on link "互助日報表" at bounding box center [41, 76] width 76 height 19
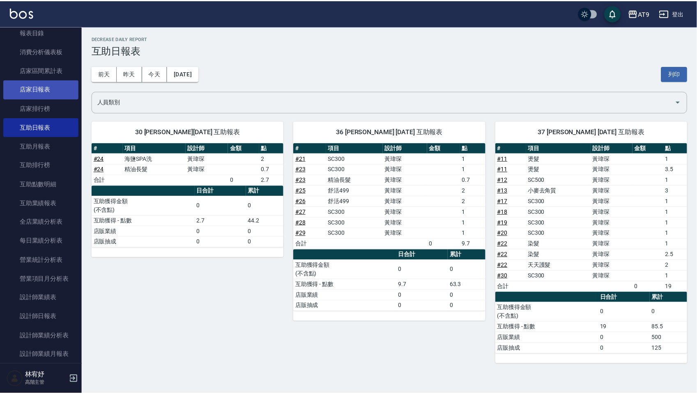
scroll to position [257, 0]
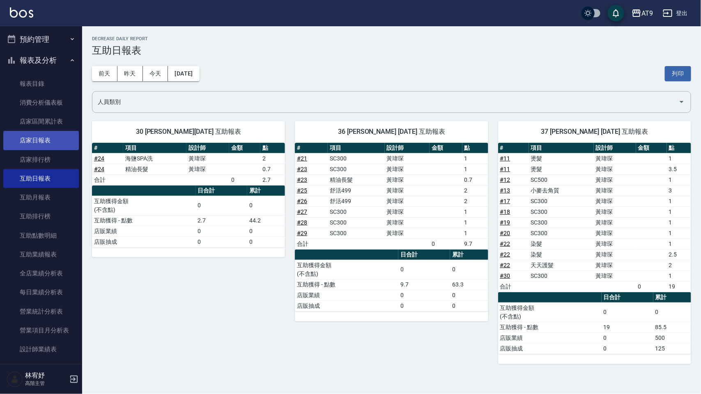
click at [41, 136] on link "店家日報表" at bounding box center [41, 140] width 76 height 19
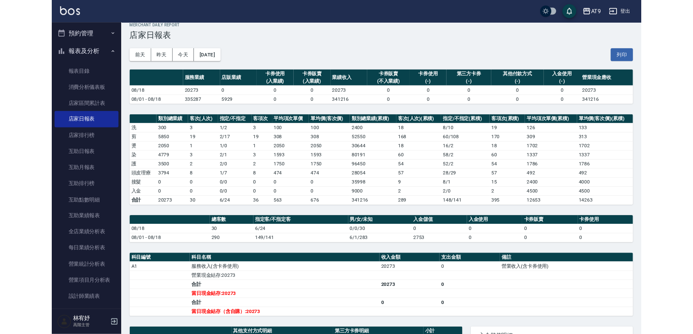
scroll to position [7, 0]
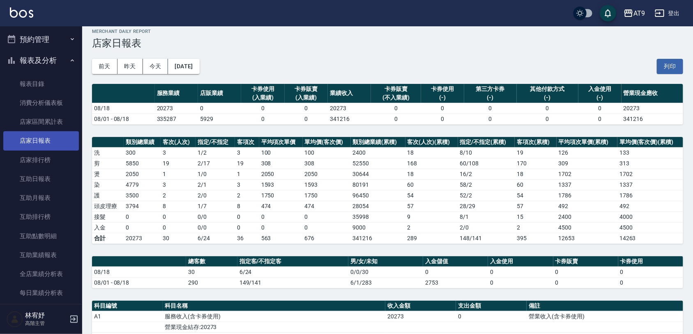
drag, startPoint x: 103, startPoint y: 194, endPoint x: 16, endPoint y: 144, distance: 100.0
click at [0, 196] on html "AT9 登出 櫃檯作業 打帳單 帳單列表 掛單列表 座位開單 營業儀表板 現金收支登錄 高階收支登錄 材料自購登錄 每日結帳 排班表 現場電腦打卡 掃碼打卡 …" at bounding box center [346, 264] width 693 height 543
click at [432, 263] on th "入金儲值" at bounding box center [455, 261] width 65 height 11
click at [672, 12] on button "登出" at bounding box center [667, 13] width 32 height 15
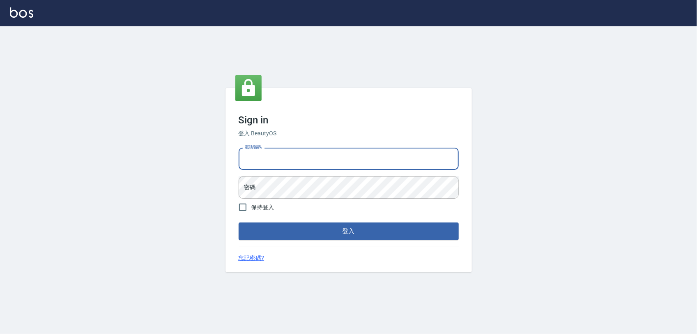
type input "0975151920"
